Goal: Task Accomplishment & Management: Use online tool/utility

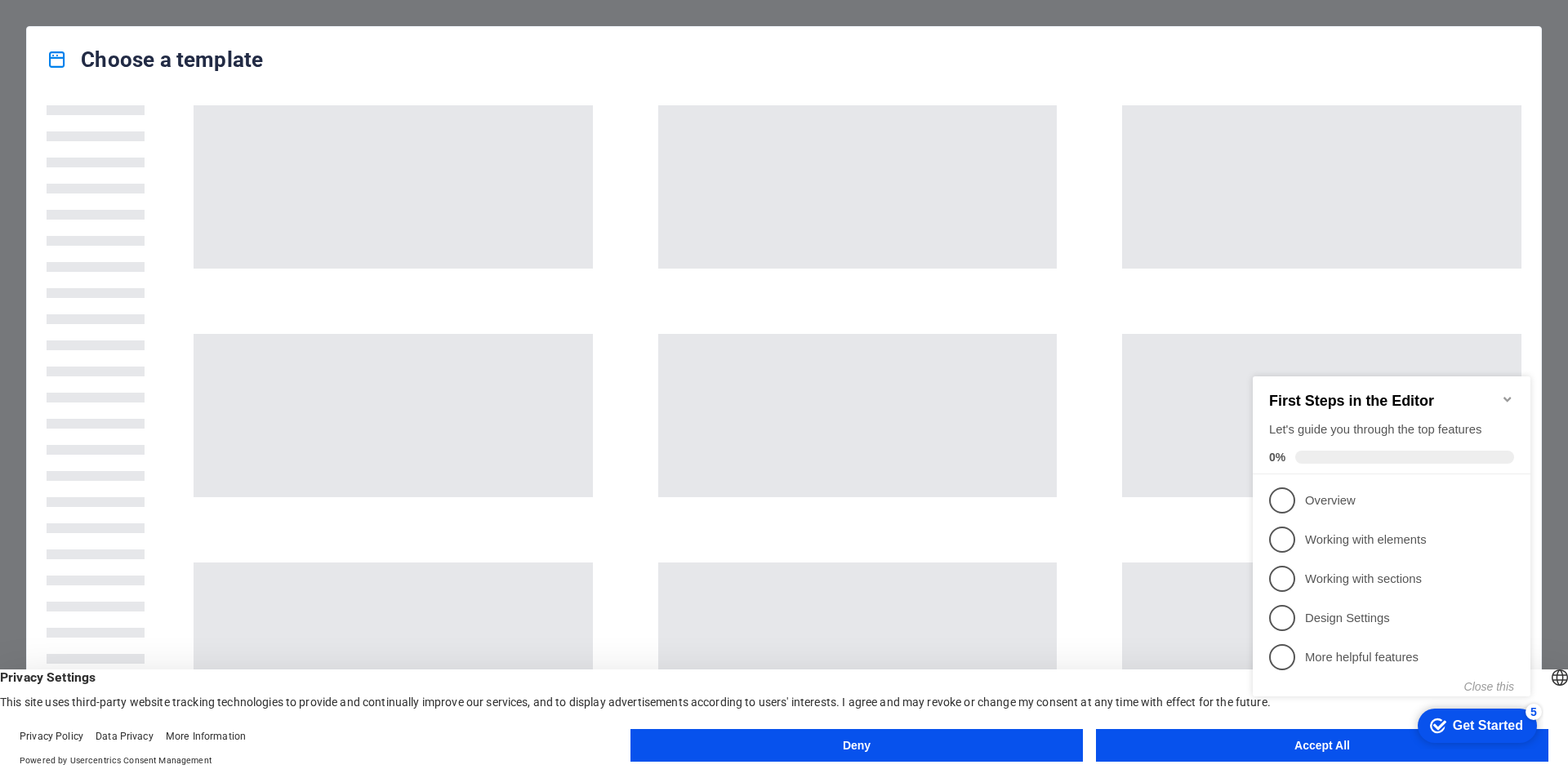
click at [1328, 743] on div "checkmark Get Started 5 First Steps in the Editor Let's guide you through the t…" at bounding box center [1393, 551] width 297 height 397
click at [1297, 751] on appcues-checklist "Contextual help checklist present on screen" at bounding box center [1393, 553] width 297 height 401
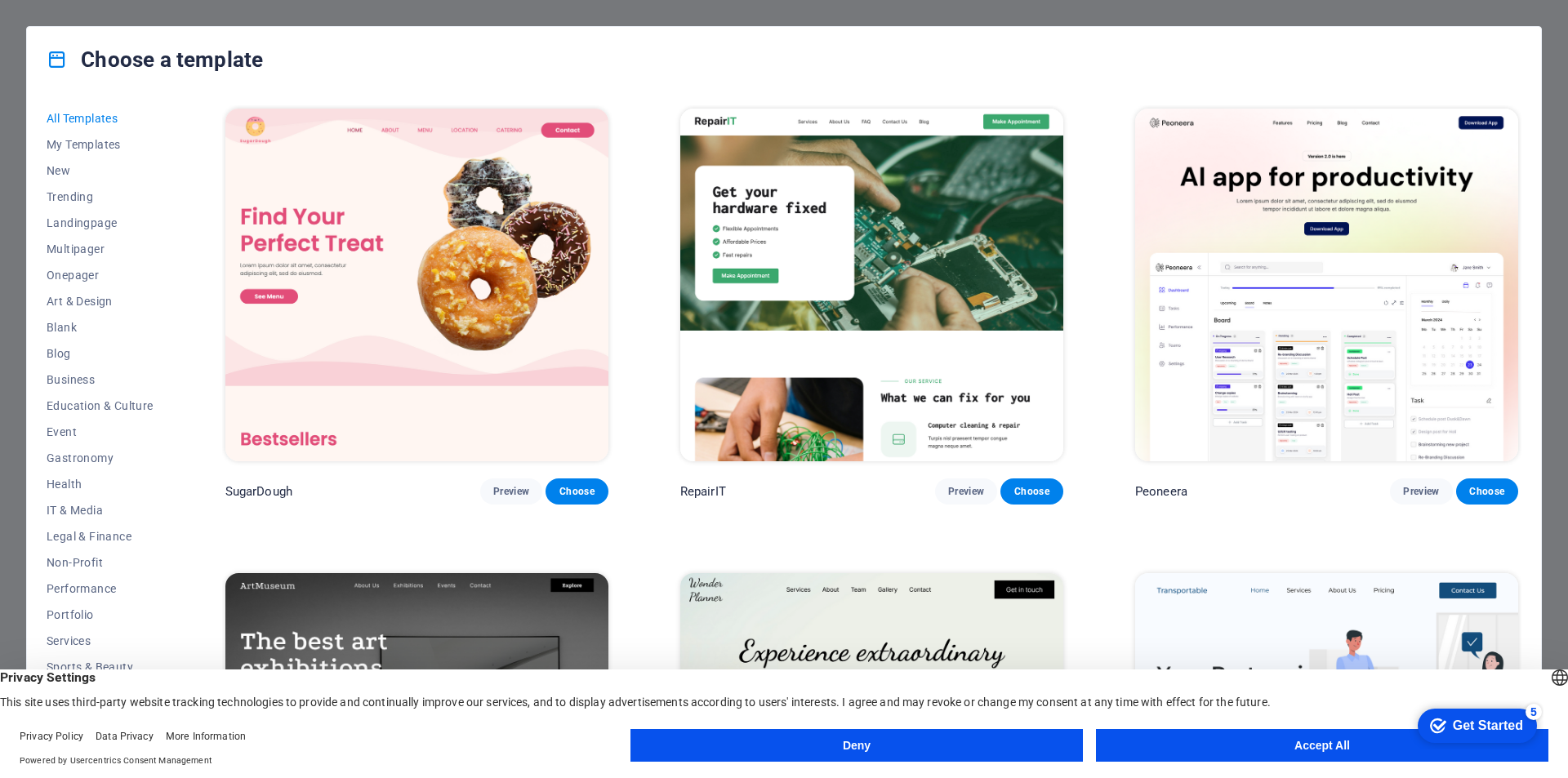
click at [1290, 746] on button "Accept All" at bounding box center [1322, 745] width 453 height 33
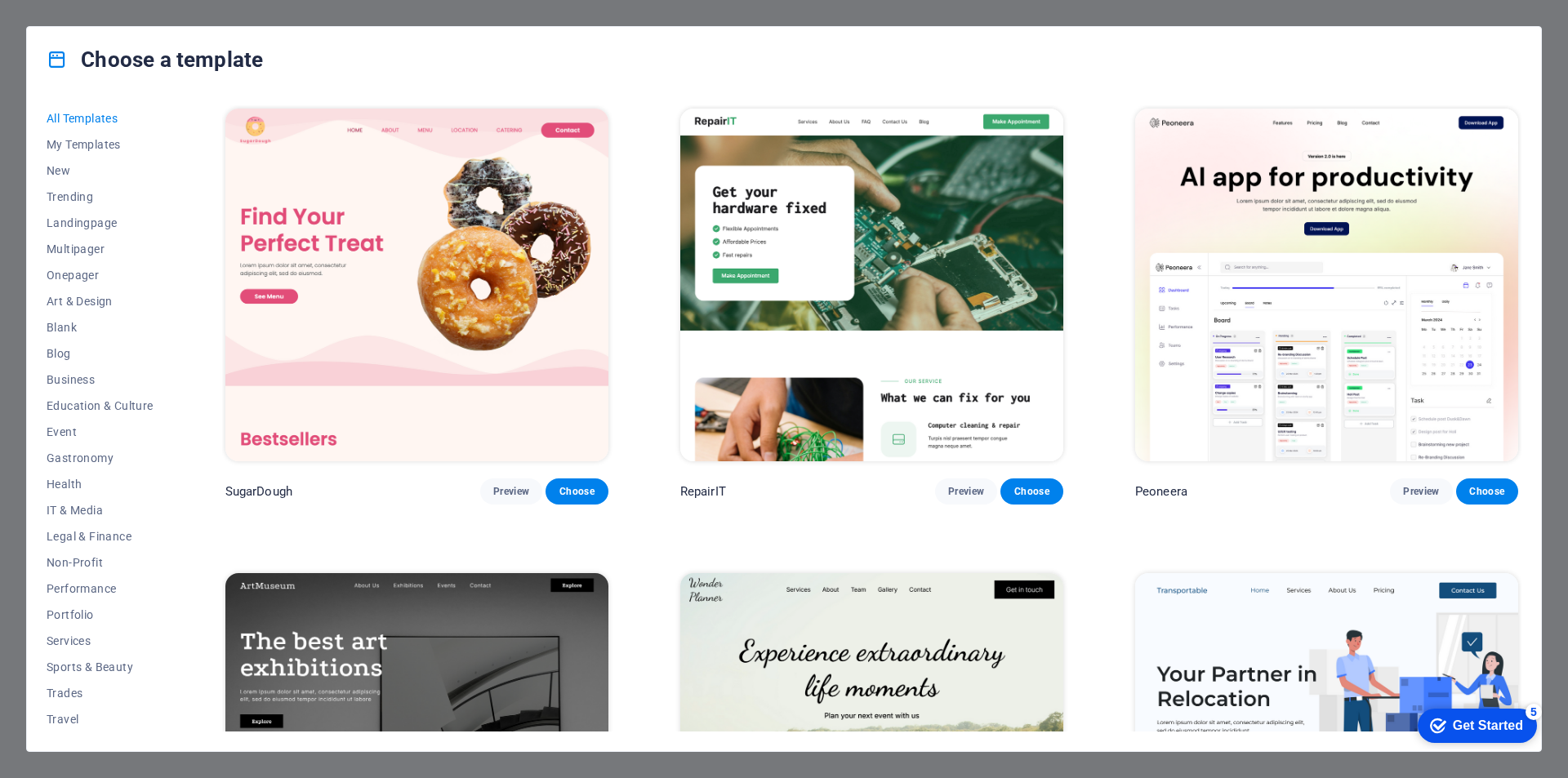
click at [932, 429] on img at bounding box center [872, 285] width 383 height 353
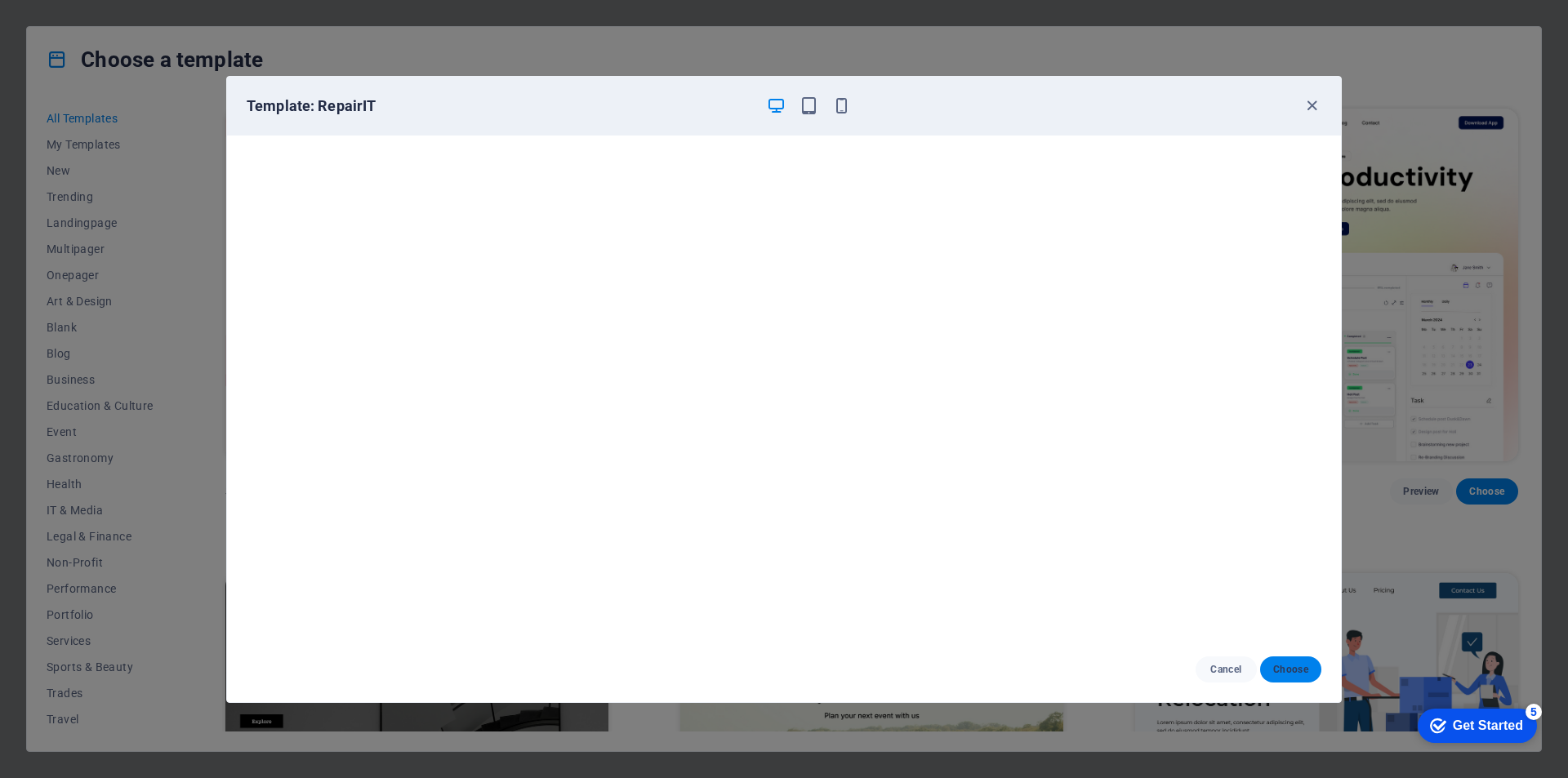
click at [1287, 662] on button "Choose" at bounding box center [1290, 669] width 61 height 26
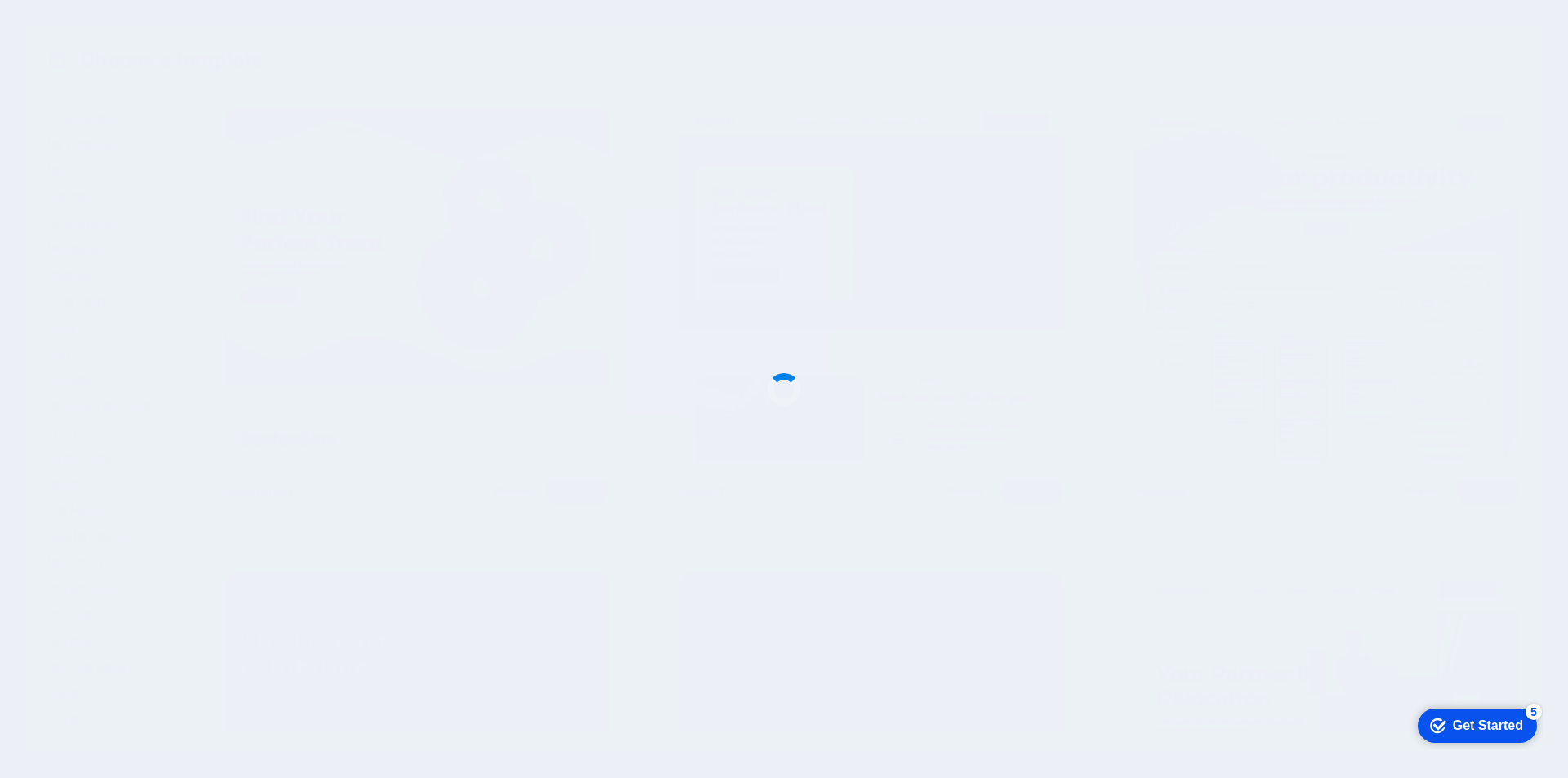
click at [1286, 667] on div at bounding box center [784, 389] width 1568 height 778
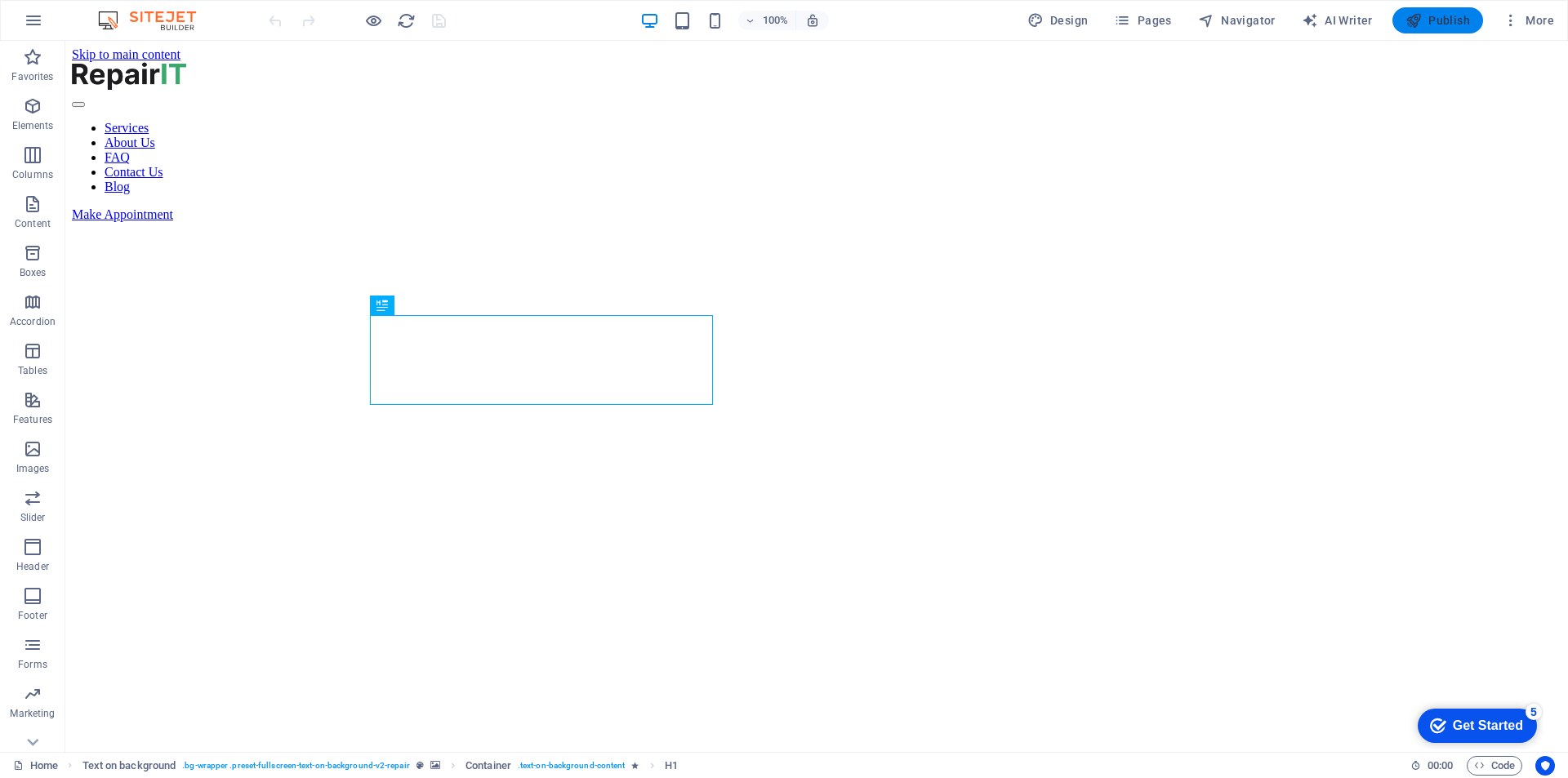
click at [1425, 7] on button "Publish" at bounding box center [1437, 19] width 90 height 26
